Goal: Task Accomplishment & Management: Manage account settings

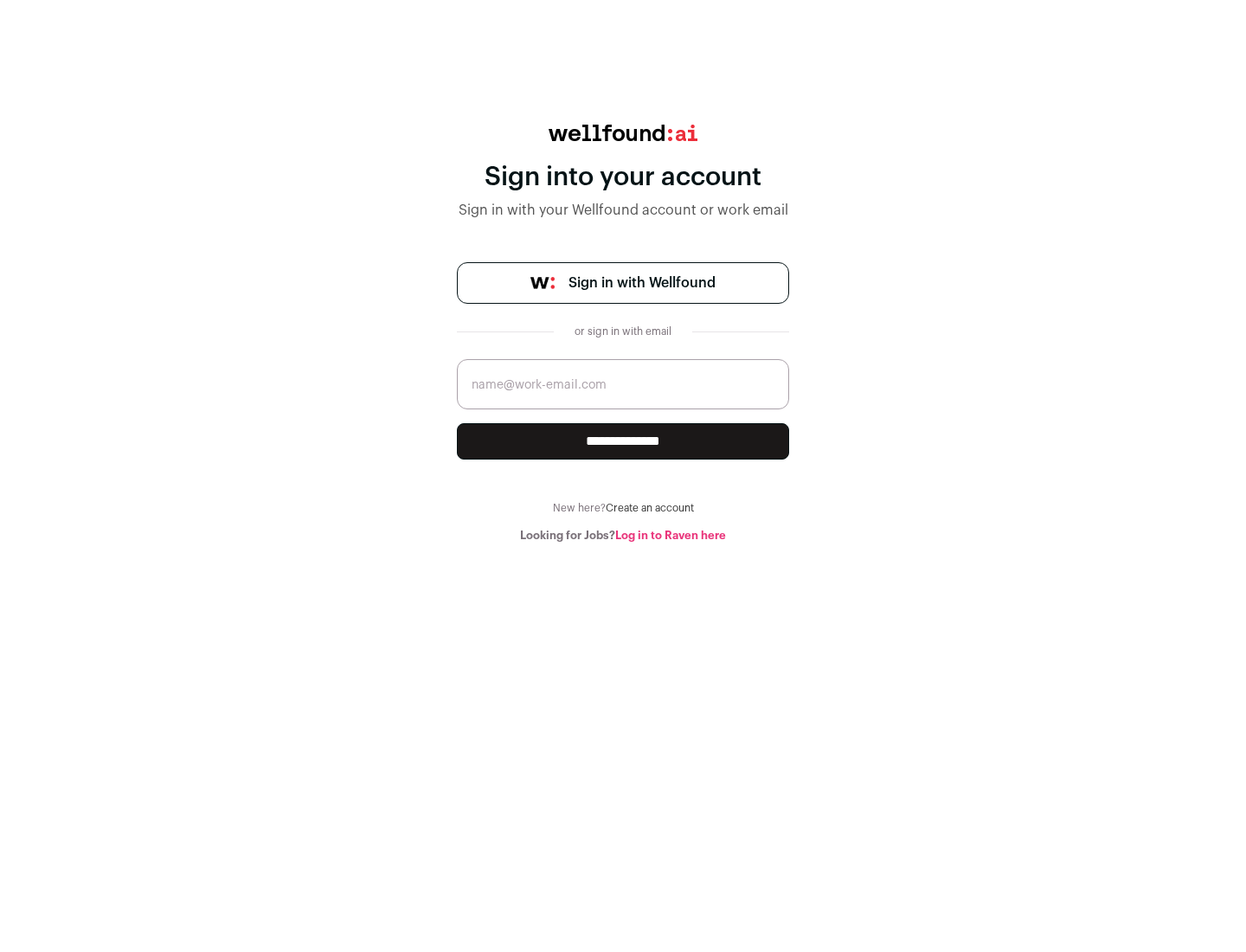
click at [641, 283] on span "Sign in with Wellfound" at bounding box center [642, 283] width 148 height 21
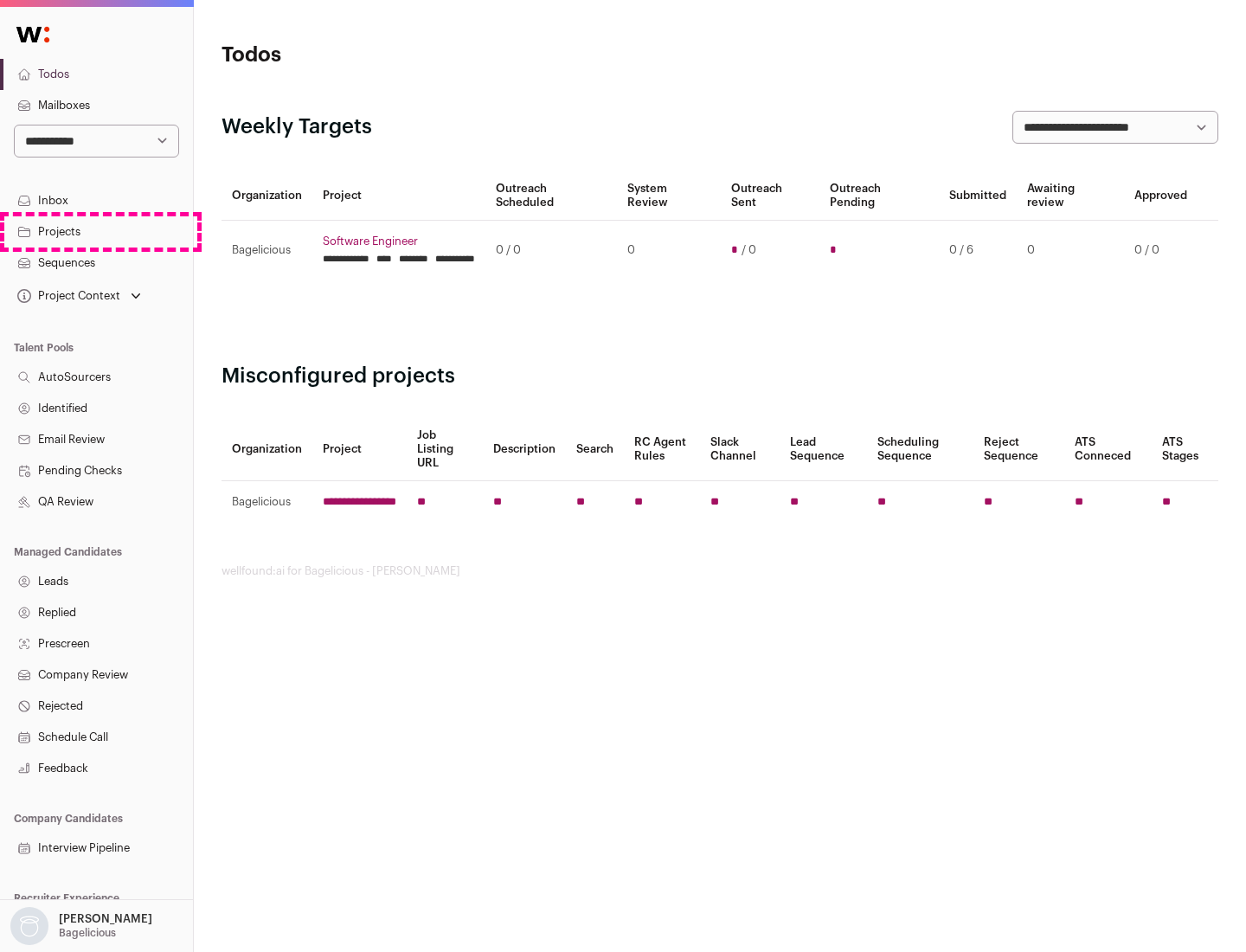
click at [96, 231] on link "Projects" at bounding box center [97, 231] width 193 height 31
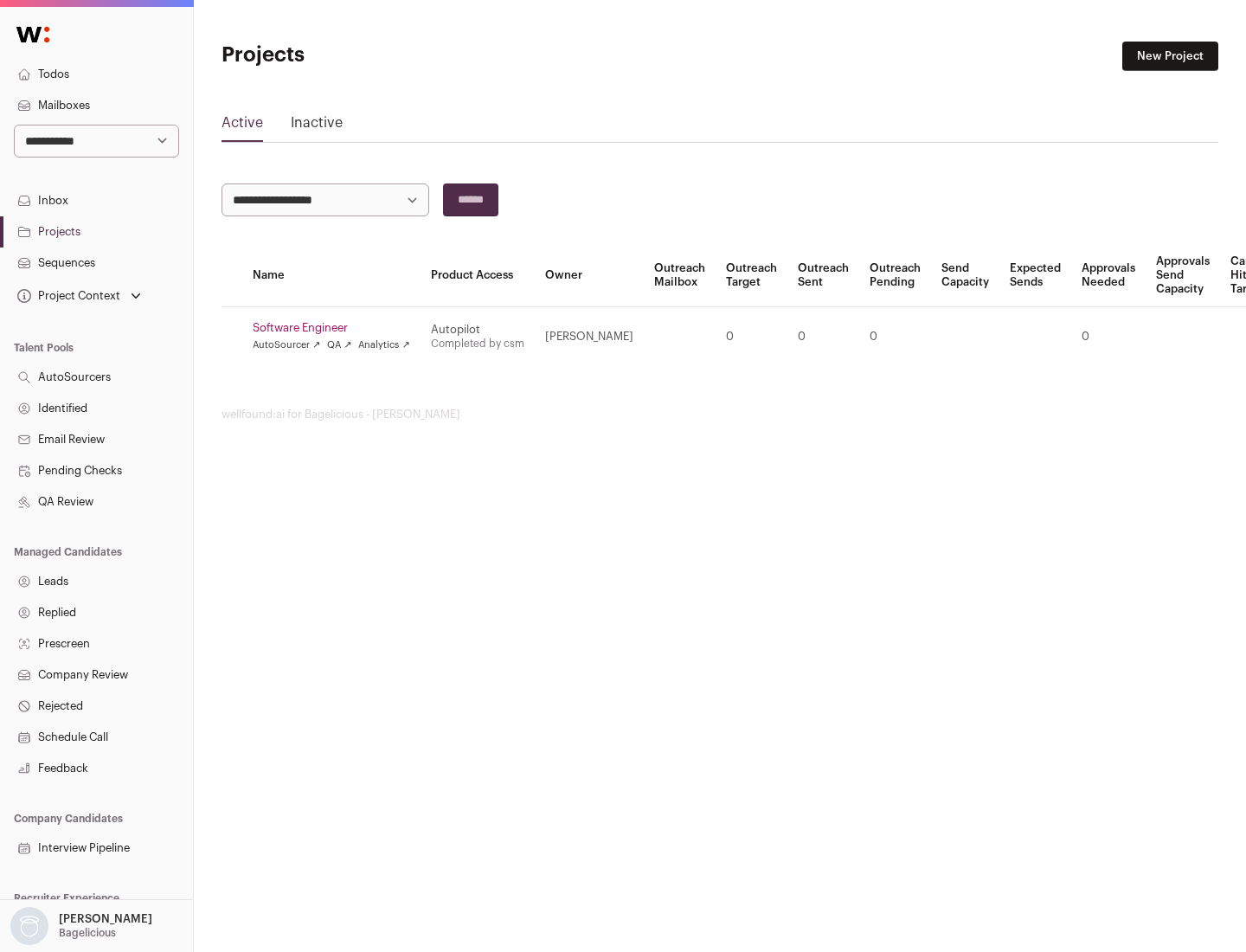
click at [336, 328] on link "Software Engineer" at bounding box center [331, 328] width 157 height 14
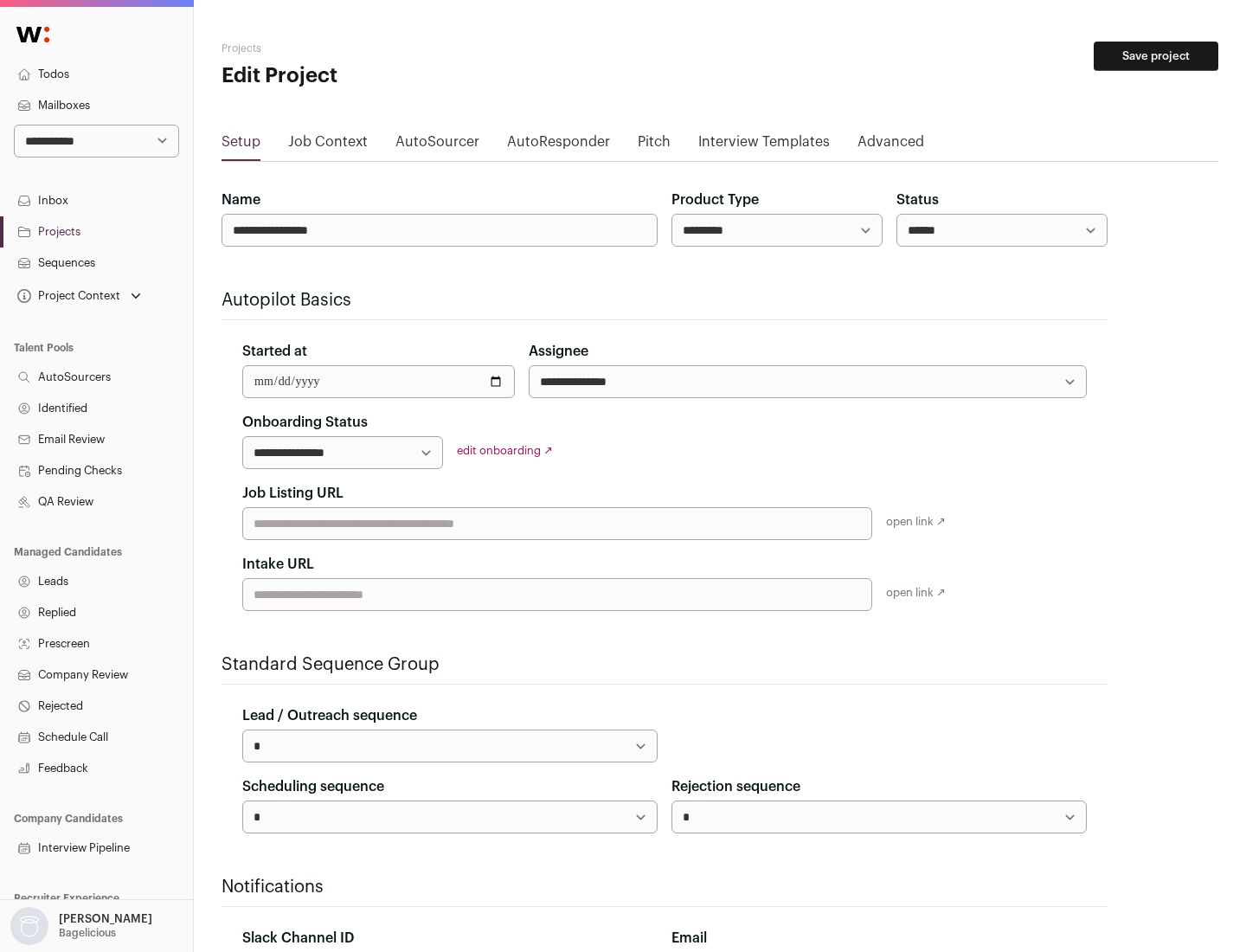
click at [1156, 56] on button "Save project" at bounding box center [1156, 56] width 125 height 30
